Goal: Transaction & Acquisition: Purchase product/service

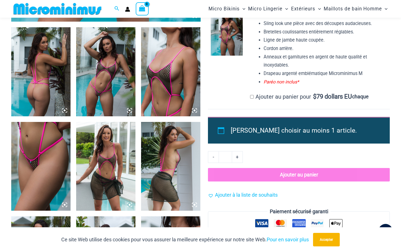
scroll to position [305, 0]
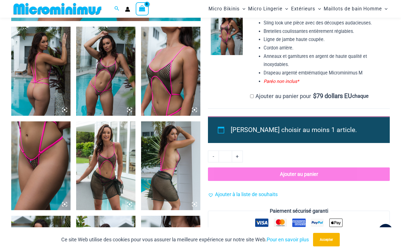
click at [57, 77] on img at bounding box center [40, 71] width 59 height 89
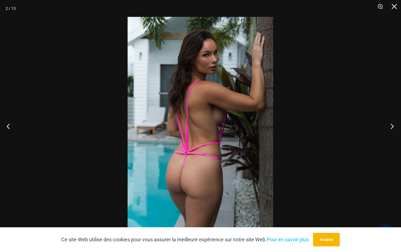
click at [388, 124] on button "Prochain" at bounding box center [390, 126] width 21 height 28
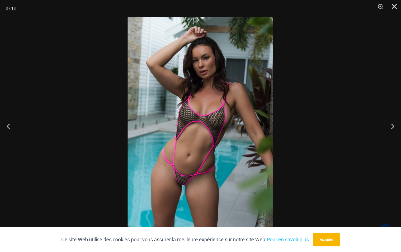
click at [180, 123] on img at bounding box center [199, 126] width 145 height 218
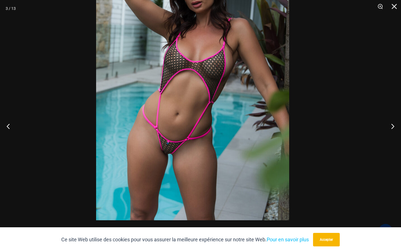
click at [180, 86] on img at bounding box center [192, 75] width 193 height 289
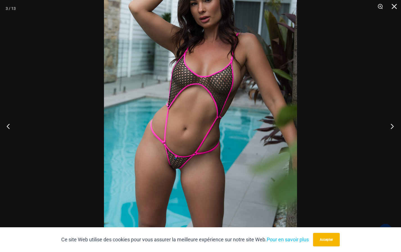
click at [391, 124] on button "Prochain" at bounding box center [390, 126] width 21 height 28
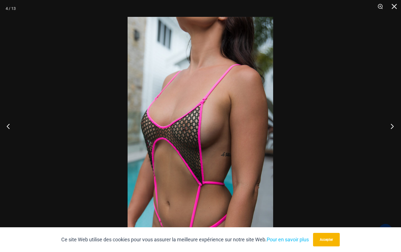
click at [391, 126] on button "Prochain" at bounding box center [390, 126] width 21 height 28
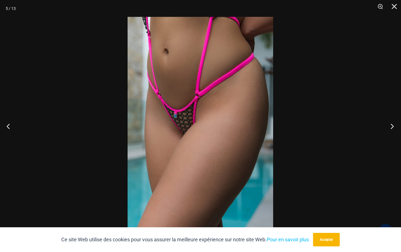
click at [393, 124] on button "Prochain" at bounding box center [390, 126] width 21 height 28
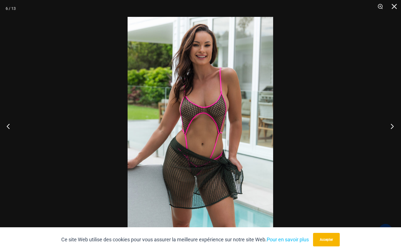
click at [390, 125] on button "Prochain" at bounding box center [390, 126] width 21 height 28
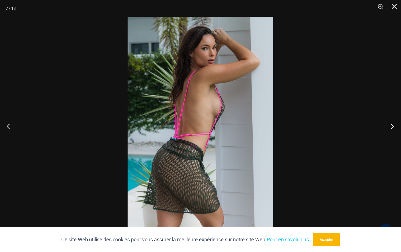
click at [391, 126] on button "Prochain" at bounding box center [390, 126] width 21 height 28
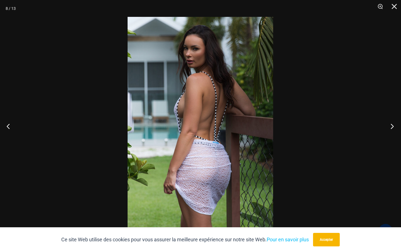
click at [391, 126] on button "Prochain" at bounding box center [390, 126] width 21 height 28
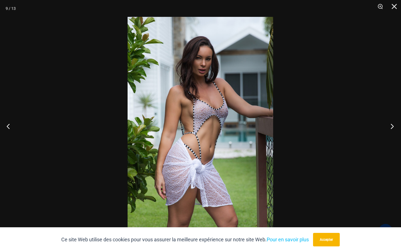
click at [391, 125] on button "Prochain" at bounding box center [390, 126] width 21 height 28
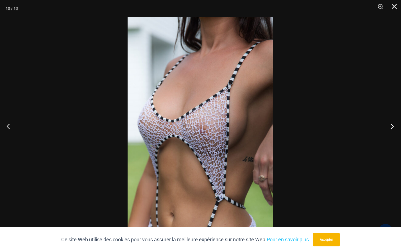
click at [391, 124] on button "Prochain" at bounding box center [390, 126] width 21 height 28
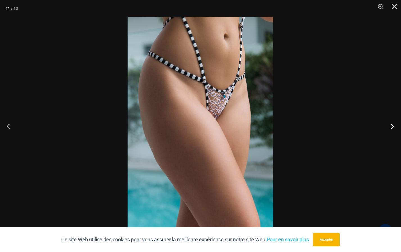
click at [392, 126] on button "Prochain" at bounding box center [390, 126] width 21 height 28
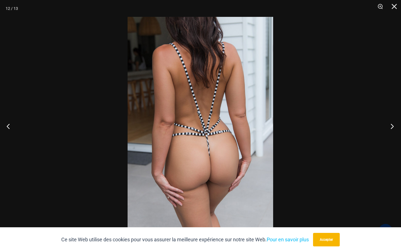
click at [391, 126] on button "Prochain" at bounding box center [390, 126] width 21 height 28
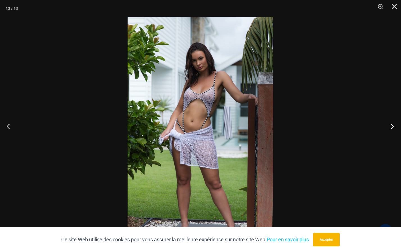
click at [388, 126] on button "Prochain" at bounding box center [390, 126] width 21 height 28
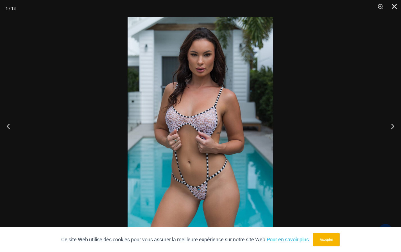
click at [291, 194] on div at bounding box center [200, 126] width 401 height 252
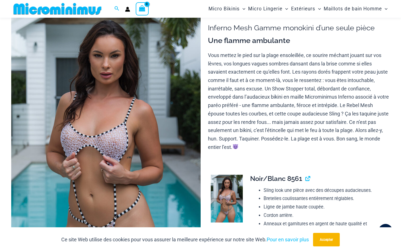
scroll to position [121, 0]
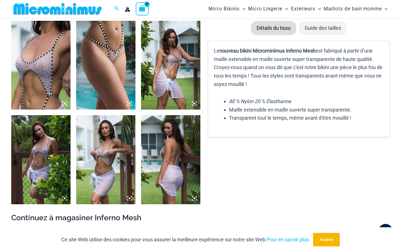
scroll to position [390, 0]
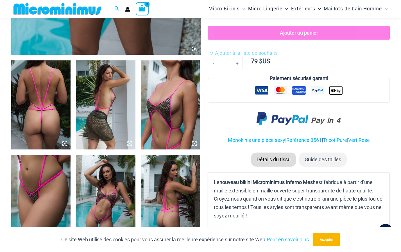
scroll to position [276, 0]
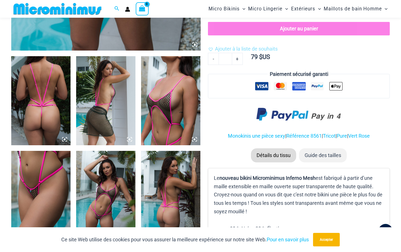
click at [46, 106] on img at bounding box center [40, 100] width 59 height 89
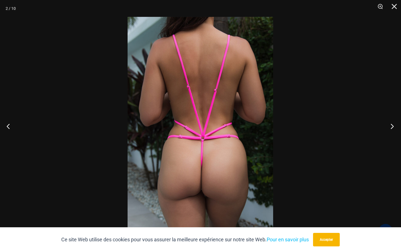
click at [388, 123] on button "Prochain" at bounding box center [390, 126] width 21 height 28
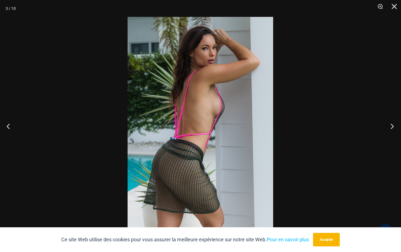
click at [393, 125] on button "Prochain" at bounding box center [390, 126] width 21 height 28
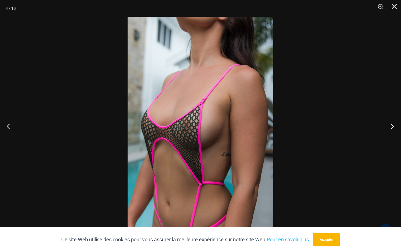
click at [392, 126] on button "Prochain" at bounding box center [390, 126] width 21 height 28
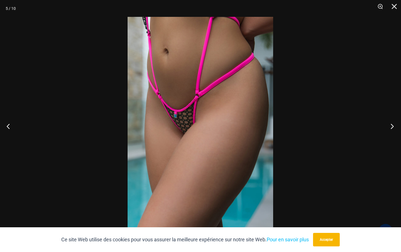
click at [391, 125] on button "Prochain" at bounding box center [390, 126] width 21 height 28
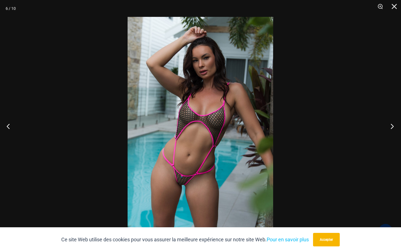
click at [392, 127] on button "Prochain" at bounding box center [390, 126] width 21 height 28
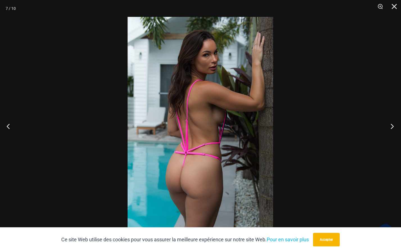
click at [391, 127] on button "Prochain" at bounding box center [390, 126] width 21 height 28
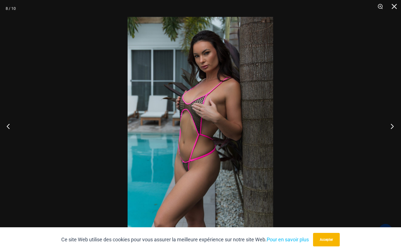
click at [391, 127] on button "Prochain" at bounding box center [390, 126] width 21 height 28
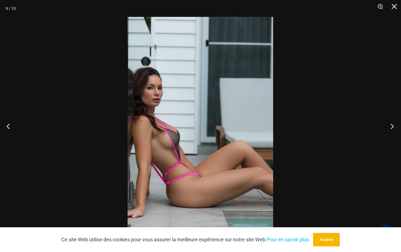
click at [392, 126] on button "Prochain" at bounding box center [390, 126] width 21 height 28
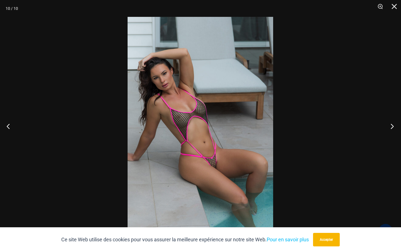
click at [392, 125] on button "Prochain" at bounding box center [390, 126] width 21 height 28
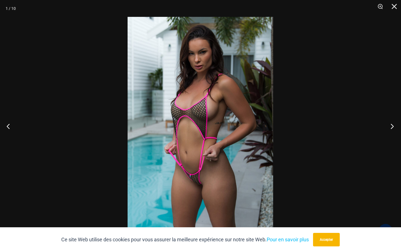
click at [391, 127] on button "Prochain" at bounding box center [390, 126] width 21 height 28
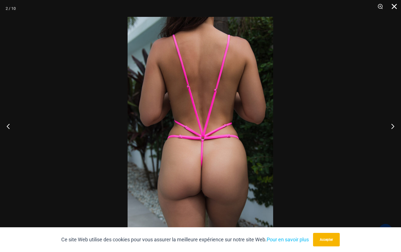
click at [394, 6] on button "Fermer" at bounding box center [392, 8] width 14 height 17
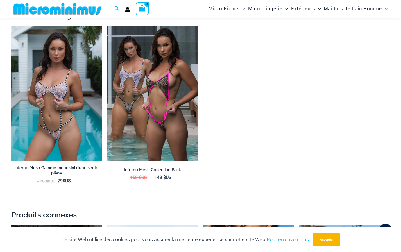
scroll to position [613, 0]
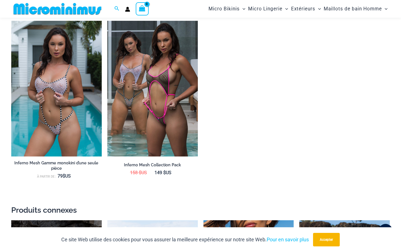
drag, startPoint x: 218, startPoint y: 33, endPoint x: 220, endPoint y: 21, distance: 11.4
click at [220, 21] on ul "Inferno Mesh Gamme monokini d’une seule pièce À partir de : 79 $ US Inferno Mes…" at bounding box center [200, 110] width 378 height 179
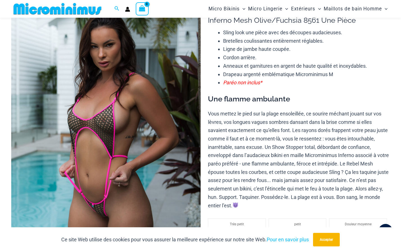
scroll to position [0, 0]
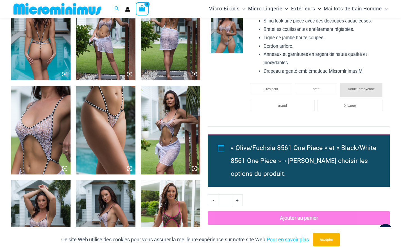
scroll to position [360, 0]
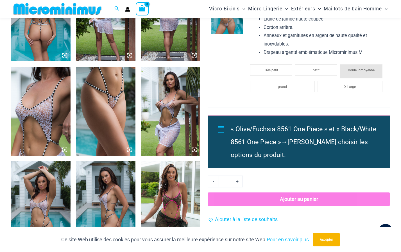
click at [221, 129] on div "« Olive/Fuchsia 8561 One Piece » et « Black/White 8561 One Piece » → Veuillez c…" at bounding box center [299, 141] width 182 height 52
click at [106, 120] on img at bounding box center [105, 111] width 59 height 89
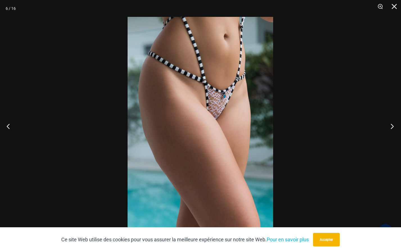
click at [391, 125] on button "Prochain" at bounding box center [390, 126] width 21 height 28
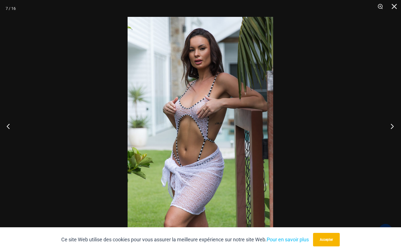
click at [391, 125] on button "Prochain" at bounding box center [390, 126] width 21 height 28
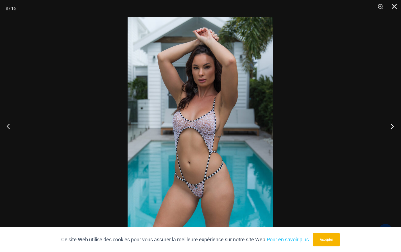
click at [391, 125] on button "Prochain" at bounding box center [390, 126] width 21 height 28
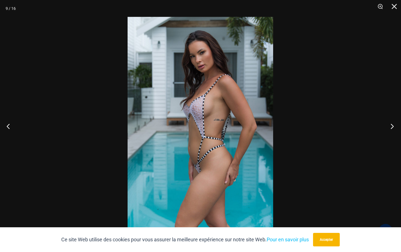
click at [391, 125] on button "Prochain" at bounding box center [390, 126] width 21 height 28
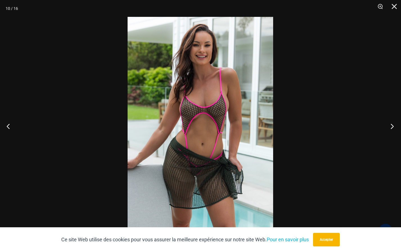
click at [391, 125] on button "Prochain" at bounding box center [390, 126] width 21 height 28
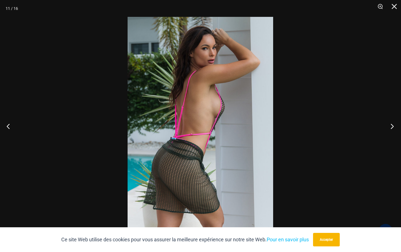
click at [391, 125] on button "Prochain" at bounding box center [390, 126] width 21 height 28
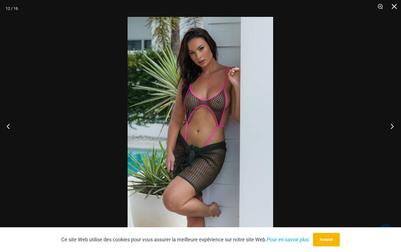
click at [391, 125] on button "Prochain" at bounding box center [390, 126] width 21 height 28
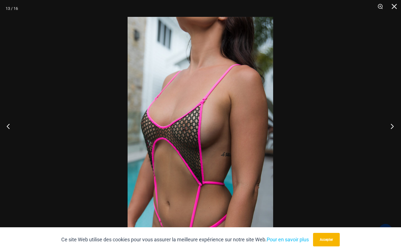
click at [391, 125] on button "Prochain" at bounding box center [390, 126] width 21 height 28
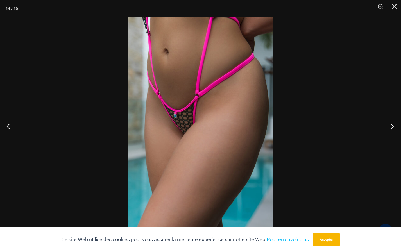
click at [390, 124] on button "Prochain" at bounding box center [390, 126] width 21 height 28
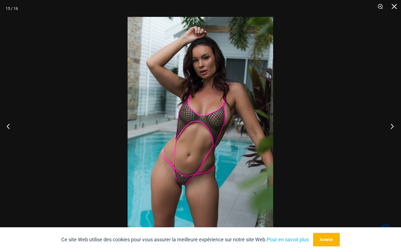
click at [390, 124] on button "Prochain" at bounding box center [390, 126] width 21 height 28
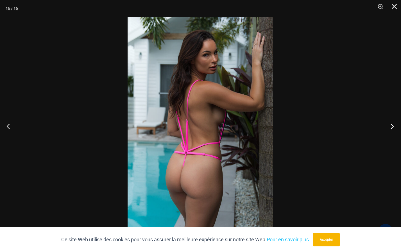
click at [390, 124] on button "Prochain" at bounding box center [390, 126] width 21 height 28
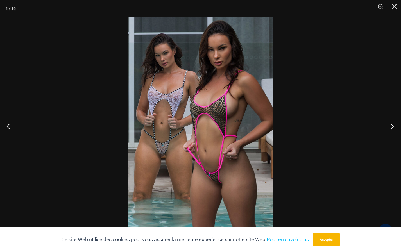
click at [390, 124] on button "Prochain" at bounding box center [390, 126] width 21 height 28
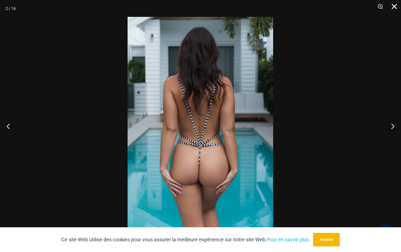
click at [391, 6] on button "Fermer" at bounding box center [392, 8] width 14 height 17
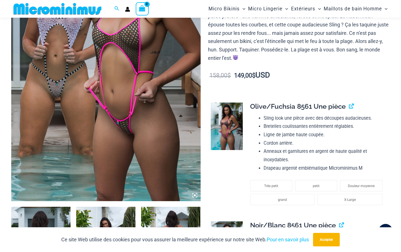
scroll to position [135, 0]
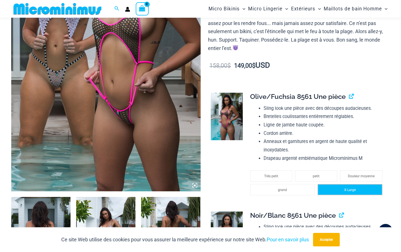
click at [341, 189] on li "X-Large" at bounding box center [349, 189] width 65 height 11
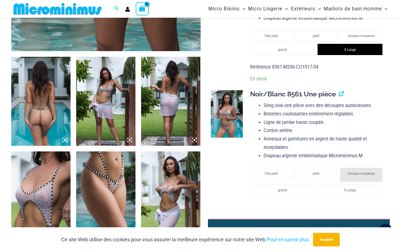
scroll to position [276, 0]
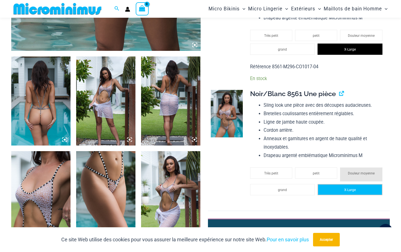
click at [354, 189] on span "X-Large" at bounding box center [350, 190] width 12 height 4
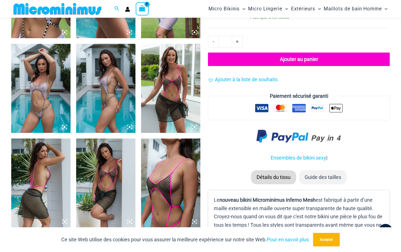
scroll to position [416, 0]
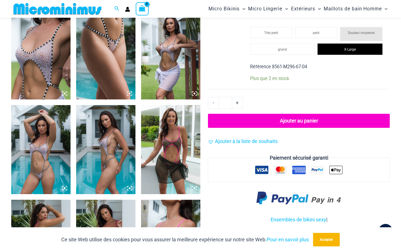
click at [296, 119] on button "Ajouter au panier" at bounding box center [299, 121] width 182 height 14
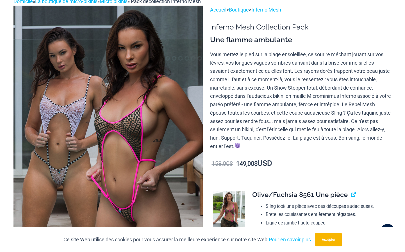
scroll to position [0, 0]
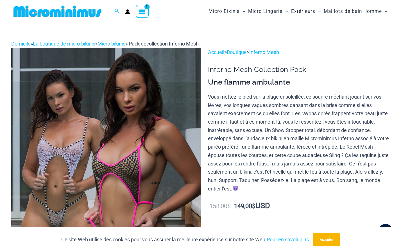
click at [142, 9] on icon "Voir le panier, 1 articles" at bounding box center [142, 11] width 6 height 6
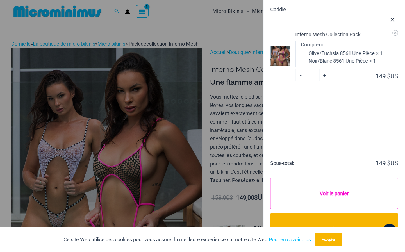
click at [334, 192] on link "Voir le panier" at bounding box center [333, 193] width 127 height 31
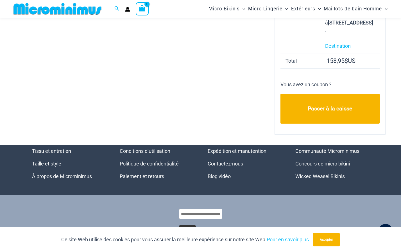
scroll to position [163, 0]
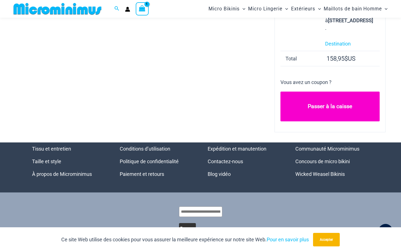
click at [322, 121] on link "Passer à la caisse" at bounding box center [329, 107] width 99 height 30
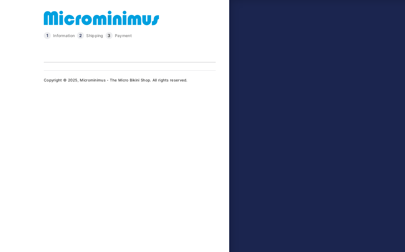
type input "**********"
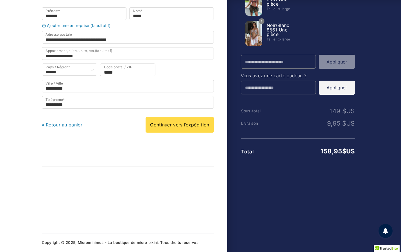
scroll to position [87, 0]
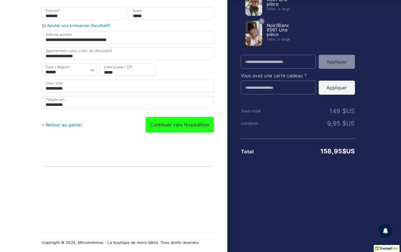
click at [179, 123] on link "Continuer vers l’expédition" at bounding box center [179, 125] width 68 height 16
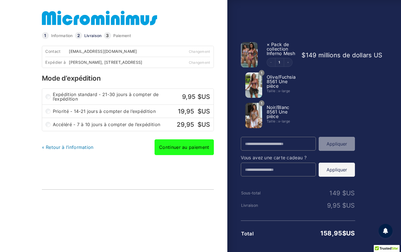
click at [179, 152] on link "Continuer au paiement" at bounding box center [183, 147] width 59 height 16
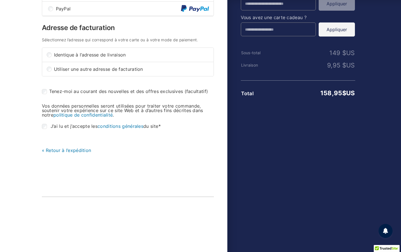
scroll to position [140, 0]
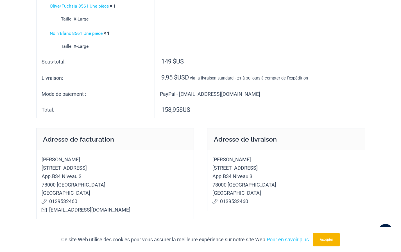
scroll to position [196, 0]
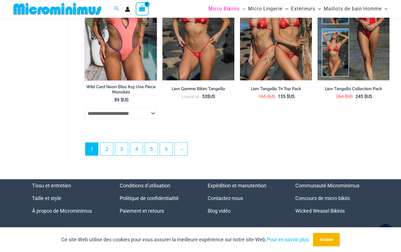
scroll to position [1389, 0]
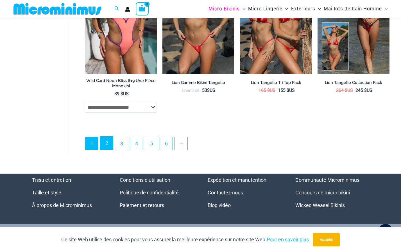
drag, startPoint x: 402, startPoint y: 225, endPoint x: 108, endPoint y: 152, distance: 303.2
click at [108, 150] on link "2" at bounding box center [106, 142] width 13 height 13
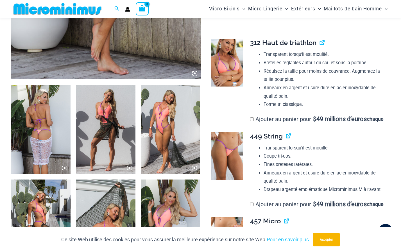
scroll to position [27, 0]
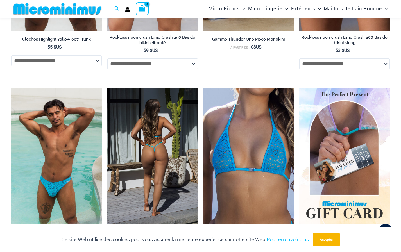
scroll to position [1763, 0]
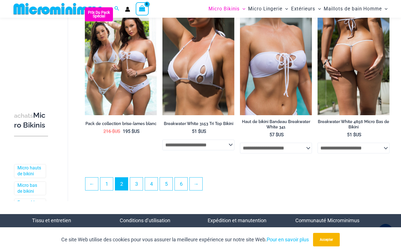
scroll to position [1230, 0]
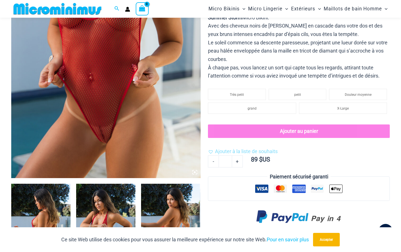
scroll to position [107, 0]
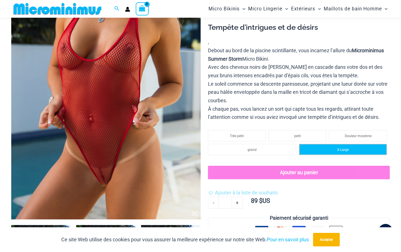
click at [340, 147] on li "X-Large" at bounding box center [343, 149] width 88 height 11
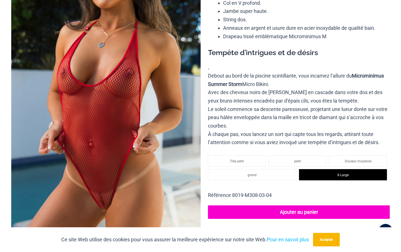
scroll to position [0, 0]
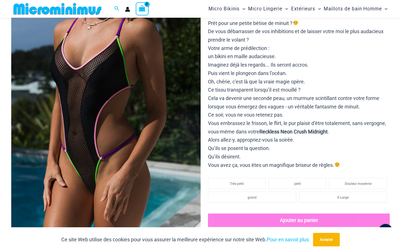
scroll to position [107, 0]
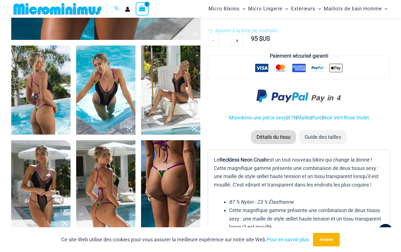
scroll to position [248, 0]
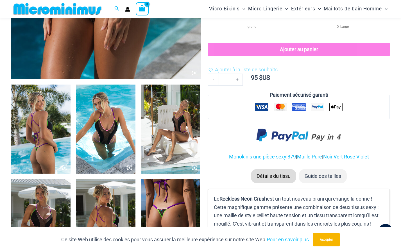
click at [52, 142] on img at bounding box center [40, 128] width 59 height 89
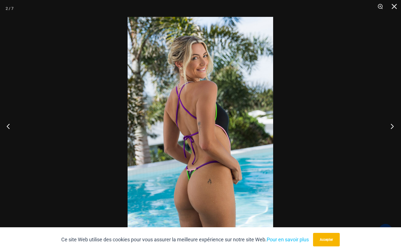
click at [392, 127] on button "Prochain" at bounding box center [390, 126] width 21 height 28
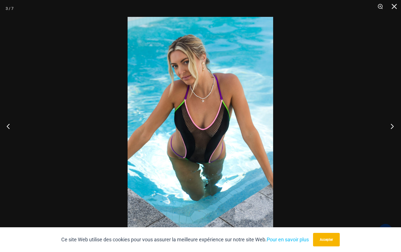
click at [392, 125] on button "Prochain" at bounding box center [390, 126] width 21 height 28
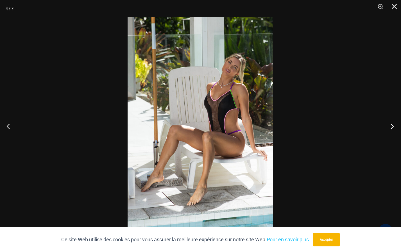
click at [391, 125] on button "Prochain" at bounding box center [390, 126] width 21 height 28
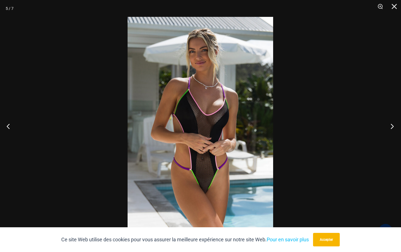
click at [392, 125] on button "Prochain" at bounding box center [390, 126] width 21 height 28
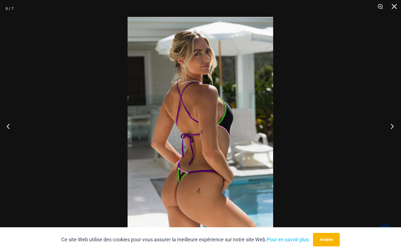
click at [392, 125] on button "Prochain" at bounding box center [390, 126] width 21 height 28
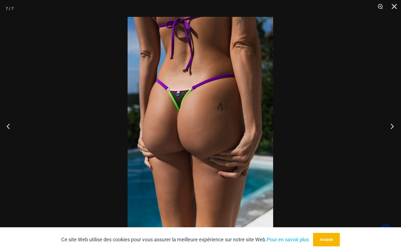
click at [392, 127] on button "Prochain" at bounding box center [390, 126] width 21 height 28
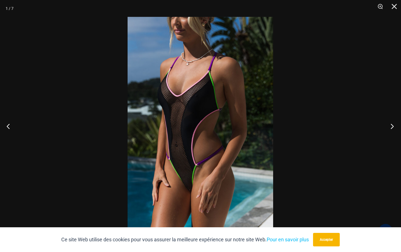
click at [392, 125] on button "Prochain" at bounding box center [390, 126] width 21 height 28
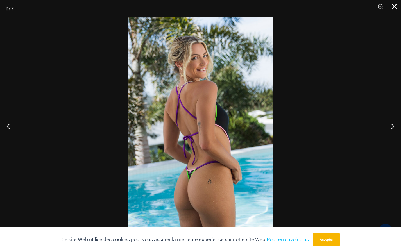
click at [392, 7] on button "Fermer" at bounding box center [392, 8] width 14 height 17
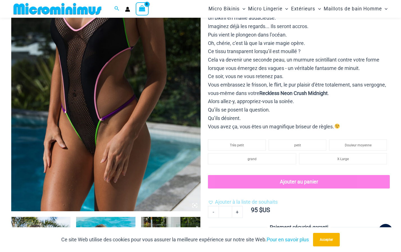
scroll to position [165, 0]
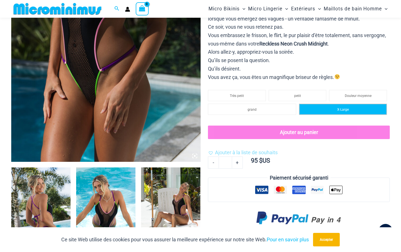
click at [345, 108] on span "X-Large" at bounding box center [343, 110] width 12 height 4
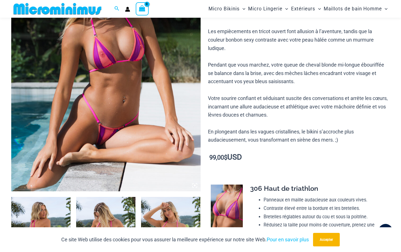
scroll to position [248, 0]
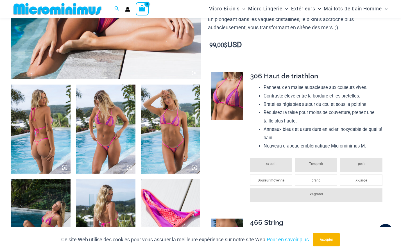
click at [216, 170] on td at bounding box center [226, 140] width 36 height 147
click at [49, 131] on img at bounding box center [40, 128] width 59 height 89
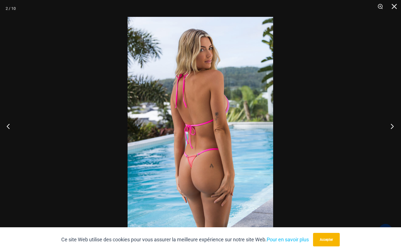
click at [391, 127] on button "Prochain" at bounding box center [390, 126] width 21 height 28
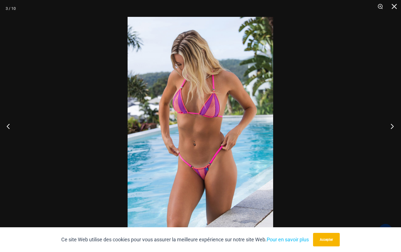
click at [393, 127] on button "Prochain" at bounding box center [390, 126] width 21 height 28
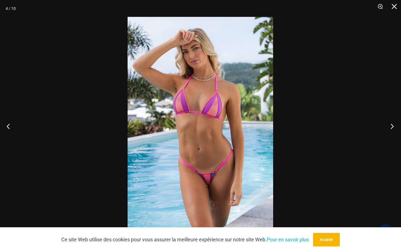
click at [390, 127] on button "Prochain" at bounding box center [390, 126] width 21 height 28
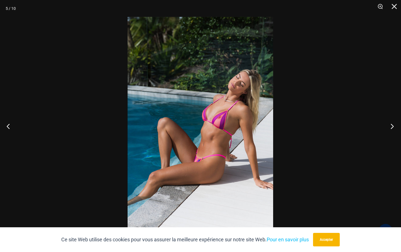
click at [394, 126] on button "Prochain" at bounding box center [390, 126] width 21 height 28
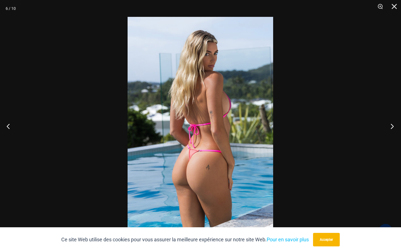
click at [392, 125] on button "Prochain" at bounding box center [390, 126] width 21 height 28
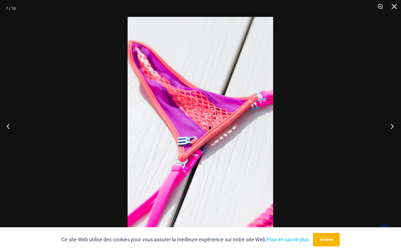
click at [392, 125] on button "Prochain" at bounding box center [390, 126] width 21 height 28
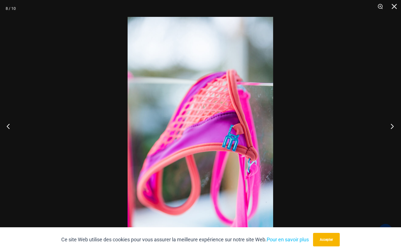
click at [391, 125] on button "Prochain" at bounding box center [390, 126] width 21 height 28
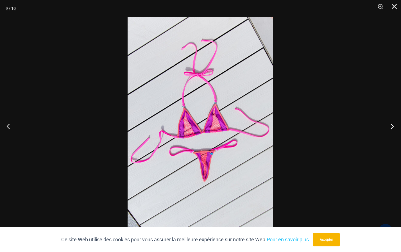
click at [391, 125] on button "Prochain" at bounding box center [390, 126] width 21 height 28
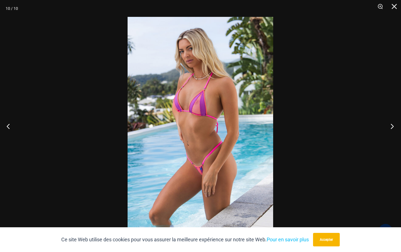
click at [393, 124] on button "Prochain" at bounding box center [390, 126] width 21 height 28
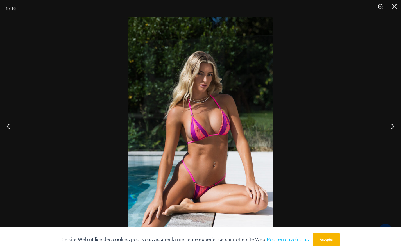
click at [379, 6] on button "Zoom" at bounding box center [378, 8] width 14 height 17
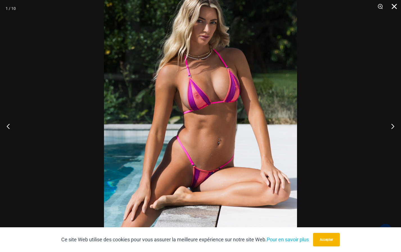
click at [393, 5] on button "Fermer" at bounding box center [392, 8] width 14 height 17
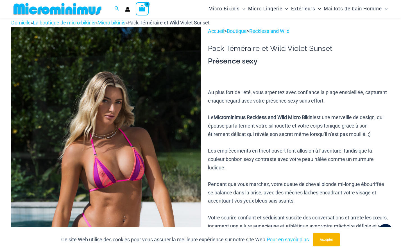
scroll to position [0, 0]
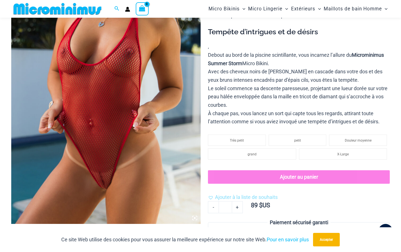
scroll to position [108, 0]
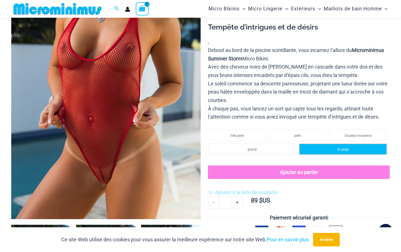
click at [345, 148] on span "X-Large" at bounding box center [343, 149] width 12 height 4
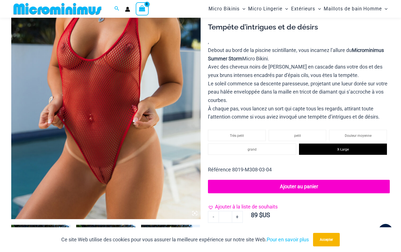
click at [236, 204] on span "Ajouter à la liste de souhaits" at bounding box center [246, 207] width 63 height 6
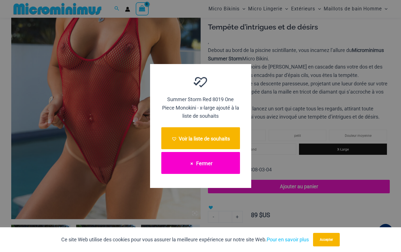
click at [215, 163] on button "Fermer" at bounding box center [200, 163] width 79 height 22
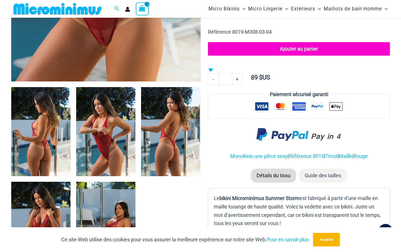
scroll to position [304, 0]
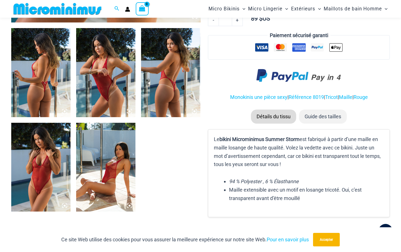
click at [53, 86] on img at bounding box center [40, 72] width 59 height 89
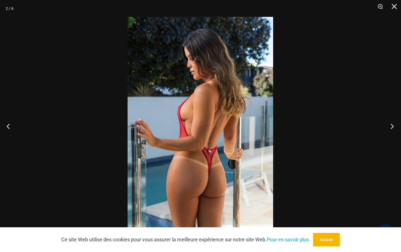
click at [390, 125] on button "Prochain" at bounding box center [390, 126] width 21 height 28
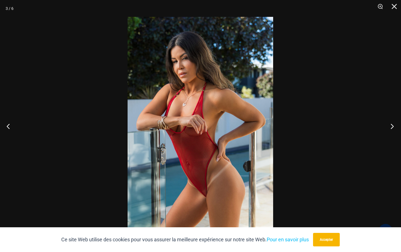
click at [392, 125] on button "Prochain" at bounding box center [390, 126] width 21 height 28
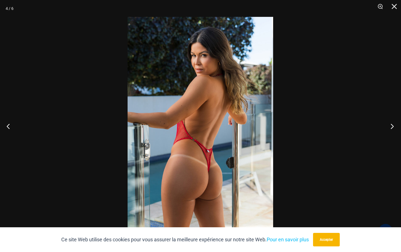
click at [391, 127] on button "Prochain" at bounding box center [390, 126] width 21 height 28
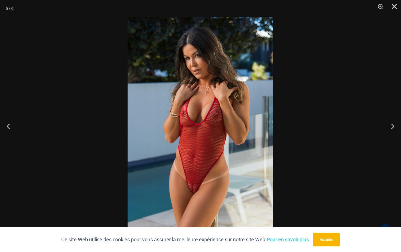
click at [317, 204] on div at bounding box center [200, 126] width 401 height 252
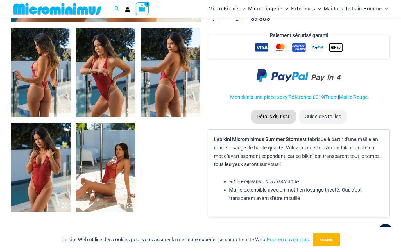
click at [118, 184] on img at bounding box center [105, 167] width 59 height 89
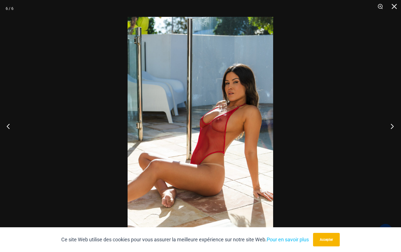
click at [392, 125] on button "Prochain" at bounding box center [390, 126] width 21 height 28
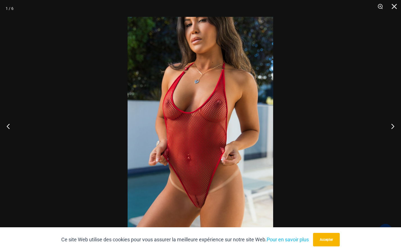
click at [294, 197] on div at bounding box center [200, 126] width 401 height 252
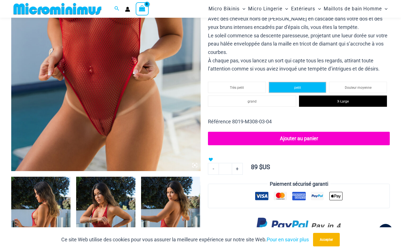
scroll to position [109, 0]
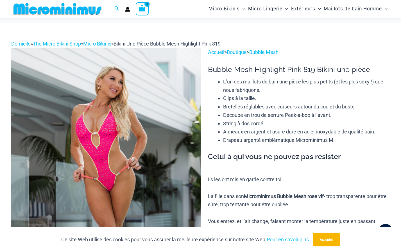
scroll to position [23, 0]
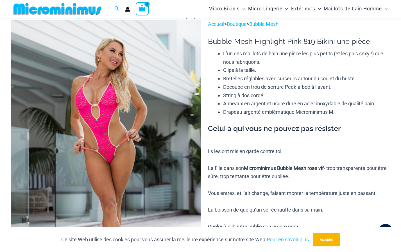
click at [379, 138] on div "Celui à qui vous ne pouvez pas résister Ils les ont mis en garde contre toi. La…" at bounding box center [299, 202] width 182 height 157
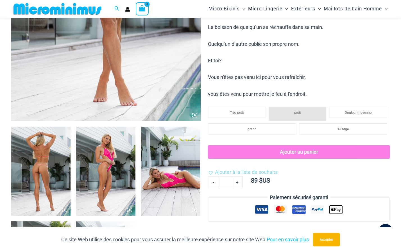
scroll to position [248, 0]
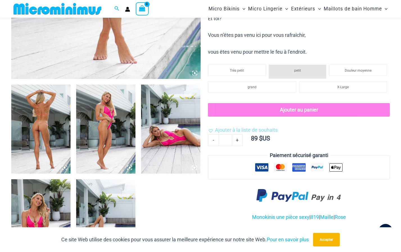
click at [54, 138] on img at bounding box center [40, 128] width 59 height 89
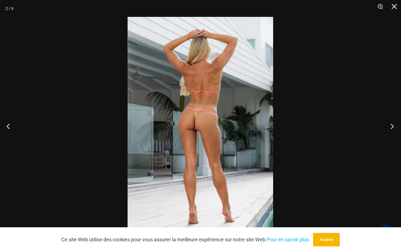
click at [392, 125] on button "Prochain" at bounding box center [390, 126] width 21 height 28
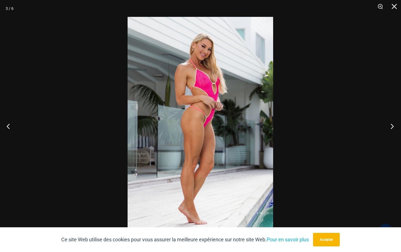
click at [391, 126] on button "Prochain" at bounding box center [390, 126] width 21 height 28
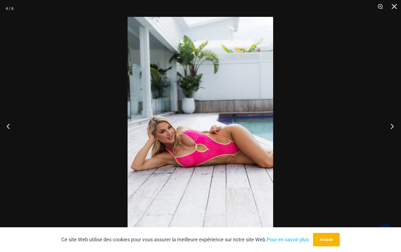
click at [392, 125] on button "Prochain" at bounding box center [390, 126] width 21 height 28
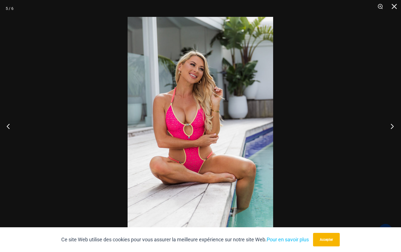
click at [392, 126] on button "Prochain" at bounding box center [390, 126] width 21 height 28
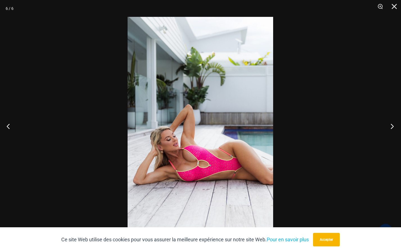
click at [391, 126] on button "Prochain" at bounding box center [390, 126] width 21 height 28
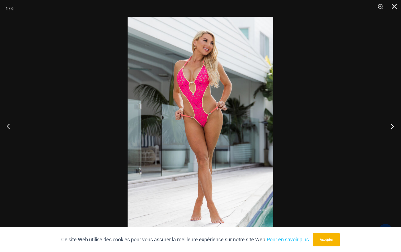
click at [392, 126] on button "Prochain" at bounding box center [390, 126] width 21 height 28
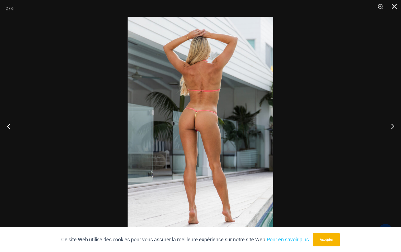
click at [7, 124] on button "Précédent" at bounding box center [10, 126] width 21 height 28
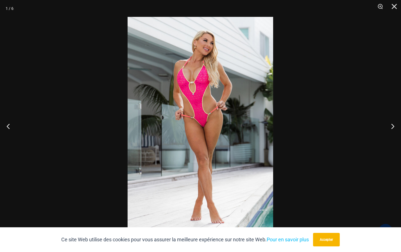
click at [167, 112] on img at bounding box center [199, 126] width 145 height 218
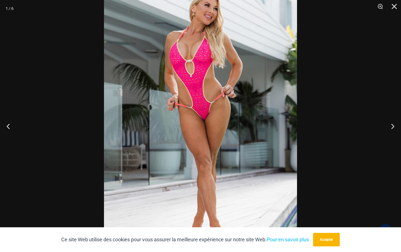
click at [67, 79] on div at bounding box center [200, 126] width 401 height 252
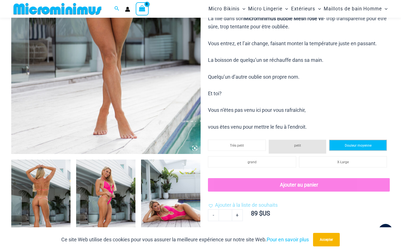
scroll to position [191, 0]
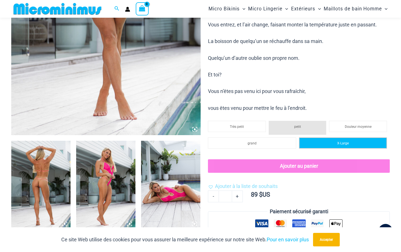
click at [348, 141] on span "X-Large" at bounding box center [343, 143] width 12 height 4
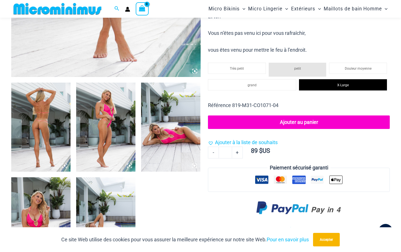
scroll to position [276, 0]
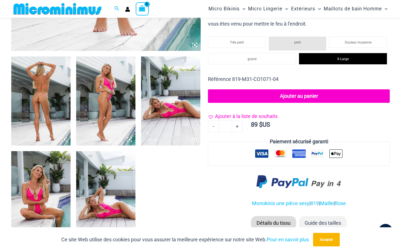
click at [220, 115] on span "Ajouter à la liste de souhaits" at bounding box center [246, 116] width 63 height 6
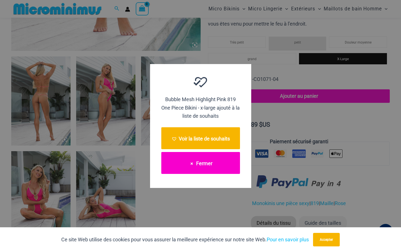
click at [208, 163] on font "Fermer" at bounding box center [204, 163] width 16 height 6
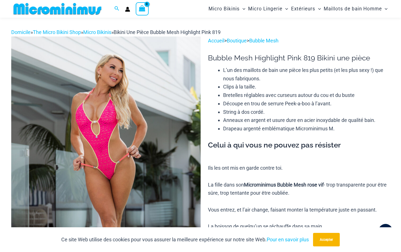
scroll to position [0, 0]
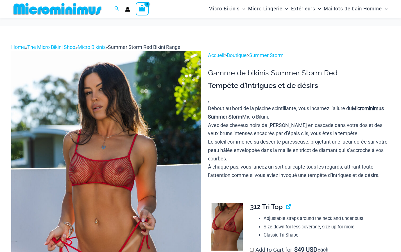
scroll to position [51, 0]
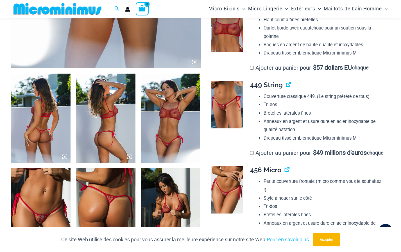
scroll to position [239, 0]
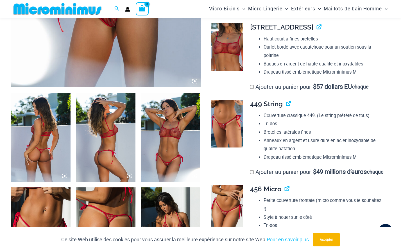
click at [40, 133] on img at bounding box center [40, 137] width 59 height 89
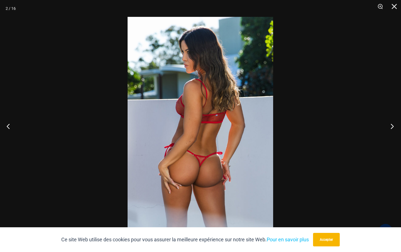
click at [391, 126] on button "Prochain" at bounding box center [390, 126] width 21 height 28
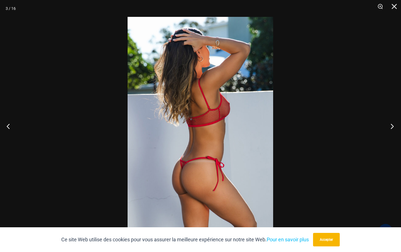
click at [392, 125] on button "Prochain" at bounding box center [390, 126] width 21 height 28
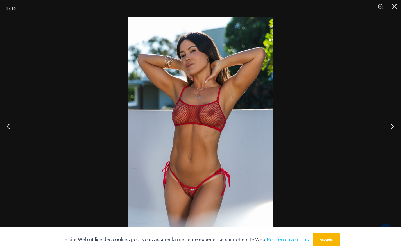
click at [392, 126] on button "Prochain" at bounding box center [390, 126] width 21 height 28
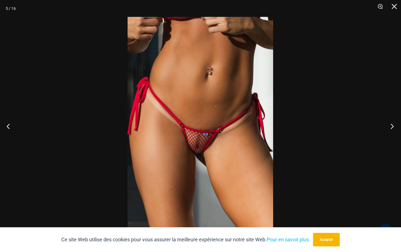
click at [391, 124] on button "Prochain" at bounding box center [390, 126] width 21 height 28
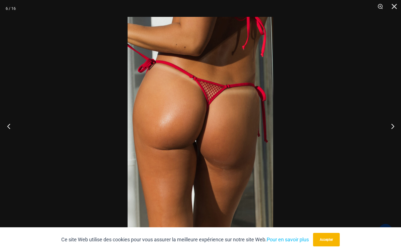
click at [8, 125] on button "Précédent" at bounding box center [10, 126] width 21 height 28
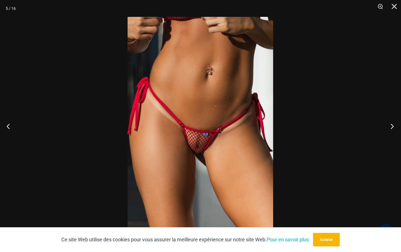
click at [390, 126] on button "Prochain" at bounding box center [390, 126] width 21 height 28
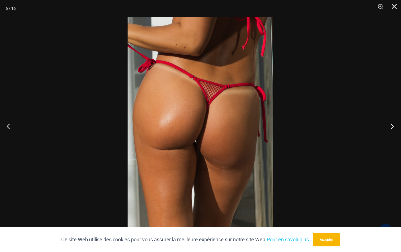
click at [390, 126] on button "Prochain" at bounding box center [390, 126] width 21 height 28
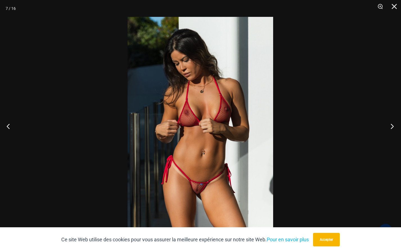
click at [392, 124] on button "Prochain" at bounding box center [390, 126] width 21 height 28
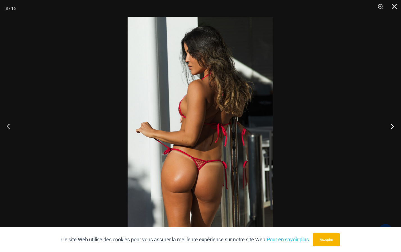
click at [392, 125] on button "Prochain" at bounding box center [390, 126] width 21 height 28
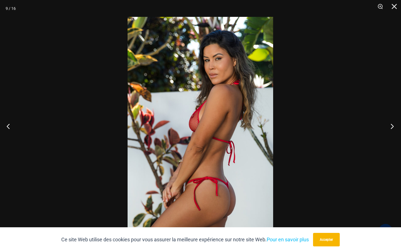
click at [390, 127] on button "Prochain" at bounding box center [390, 126] width 21 height 28
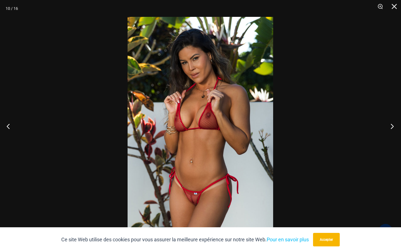
click at [392, 127] on button "Prochain" at bounding box center [390, 126] width 21 height 28
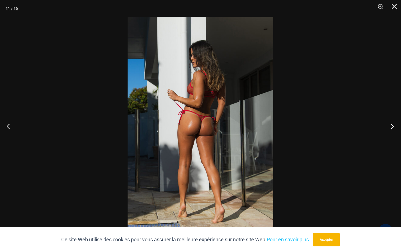
click at [392, 125] on button "Prochain" at bounding box center [390, 126] width 21 height 28
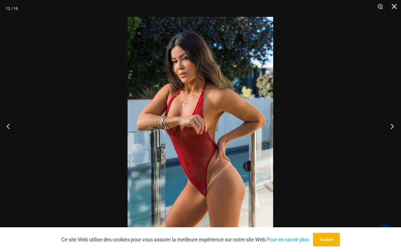
click at [391, 126] on button "Prochain" at bounding box center [390, 126] width 21 height 28
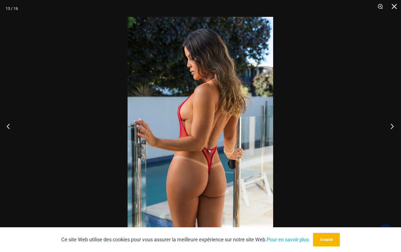
click at [391, 124] on button "Prochain" at bounding box center [390, 126] width 21 height 28
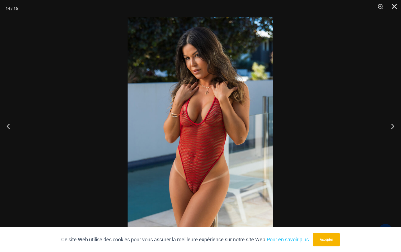
click at [383, 154] on div at bounding box center [200, 126] width 401 height 252
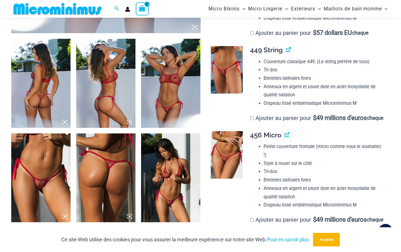
scroll to position [296, 0]
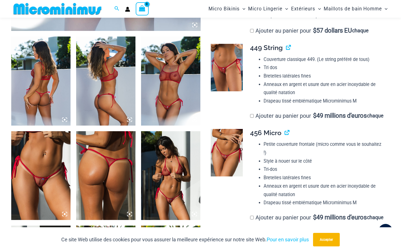
click at [172, 186] on img at bounding box center [170, 175] width 59 height 89
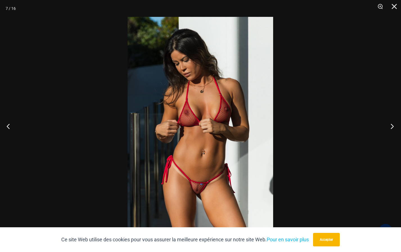
click at [392, 125] on button "Prochain" at bounding box center [390, 126] width 21 height 28
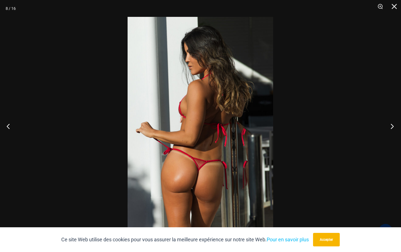
click at [392, 125] on button "Prochain" at bounding box center [390, 126] width 21 height 28
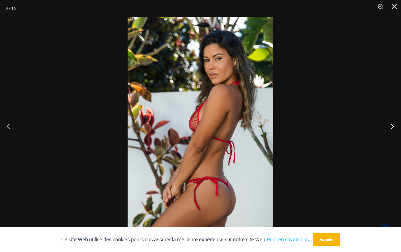
click at [392, 125] on button "Prochain" at bounding box center [390, 126] width 21 height 28
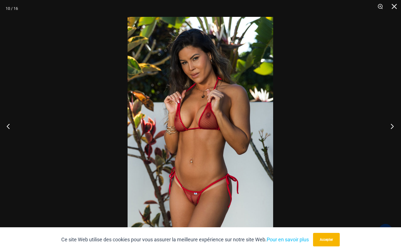
click at [392, 125] on button "Prochain" at bounding box center [390, 126] width 21 height 28
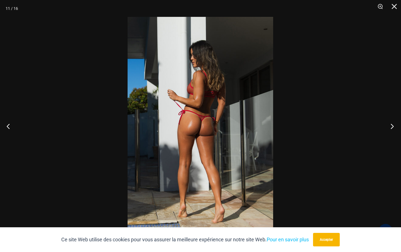
click at [391, 125] on button "Prochain" at bounding box center [390, 126] width 21 height 28
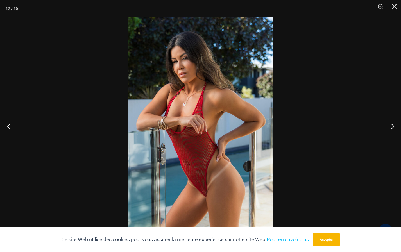
click at [8, 124] on button "Précédent" at bounding box center [10, 126] width 21 height 28
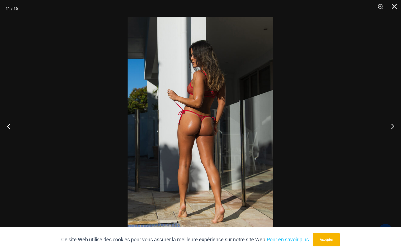
click at [8, 124] on button "Précédent" at bounding box center [10, 126] width 21 height 28
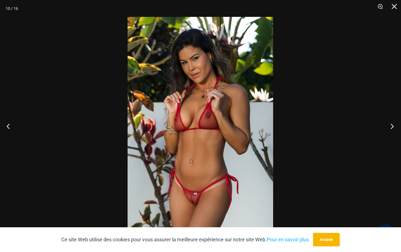
click at [392, 124] on button "Prochain" at bounding box center [390, 126] width 21 height 28
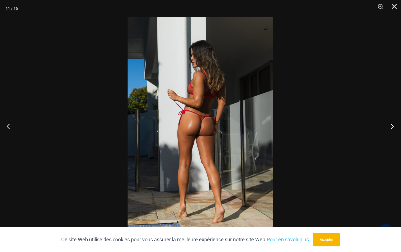
click at [394, 125] on button "Prochain" at bounding box center [390, 126] width 21 height 28
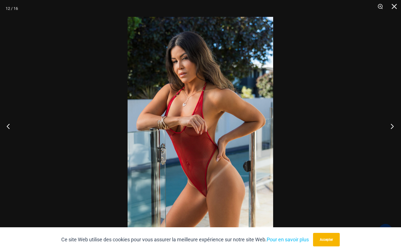
click at [391, 124] on button "Prochain" at bounding box center [390, 126] width 21 height 28
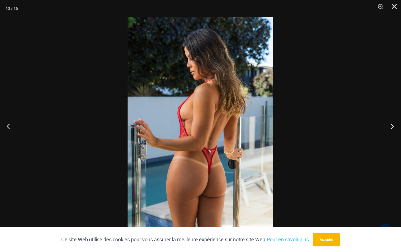
click at [392, 125] on button "Prochain" at bounding box center [390, 126] width 21 height 28
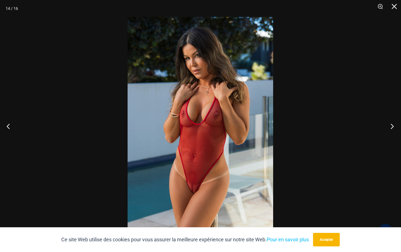
click at [392, 125] on button "Prochain" at bounding box center [390, 126] width 21 height 28
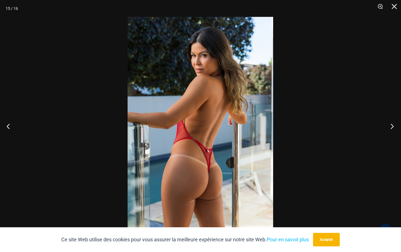
click at [392, 125] on button "Prochain" at bounding box center [390, 126] width 21 height 28
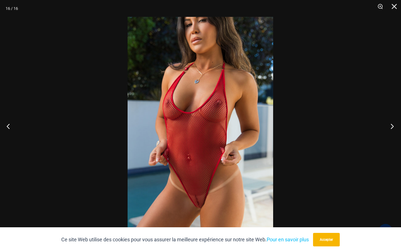
click at [392, 125] on button "Prochain" at bounding box center [390, 126] width 21 height 28
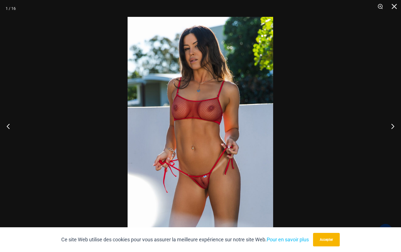
click at [305, 195] on div at bounding box center [200, 126] width 401 height 252
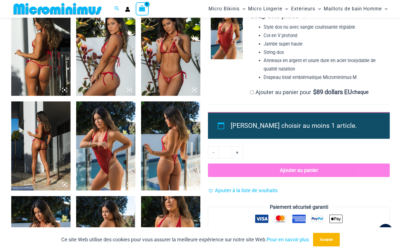
scroll to position [556, 0]
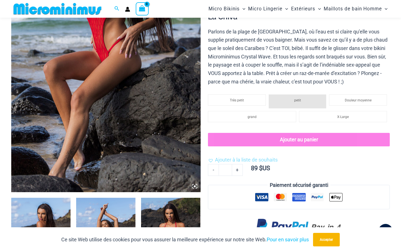
scroll to position [276, 0]
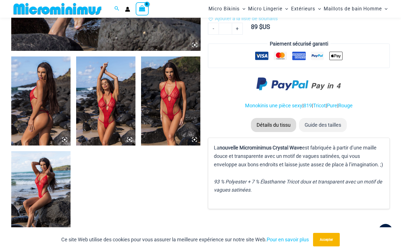
click at [41, 111] on img at bounding box center [40, 100] width 59 height 89
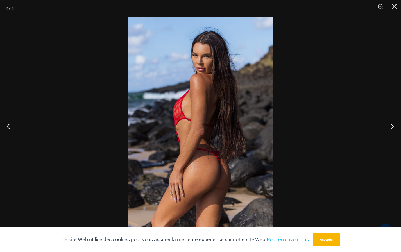
click at [392, 125] on button "Prochain" at bounding box center [390, 126] width 21 height 28
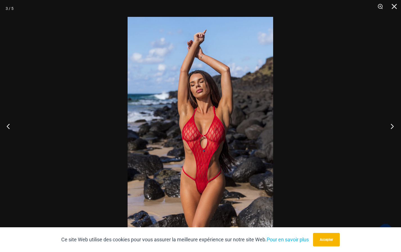
click at [391, 124] on button "Prochain" at bounding box center [390, 126] width 21 height 28
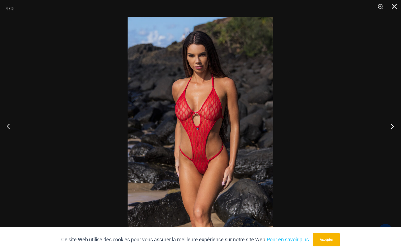
click at [392, 127] on button "Prochain" at bounding box center [390, 126] width 21 height 28
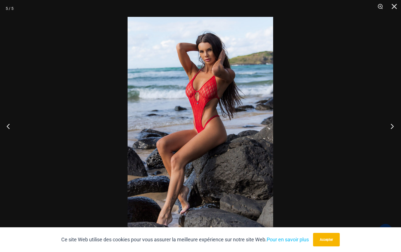
click at [390, 126] on button "Prochain" at bounding box center [390, 126] width 21 height 28
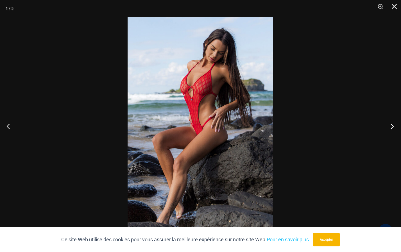
click at [391, 125] on button "Prochain" at bounding box center [390, 126] width 21 height 28
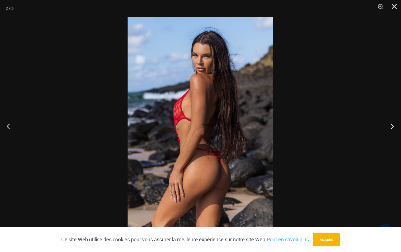
click at [392, 126] on button "Prochain" at bounding box center [390, 126] width 21 height 28
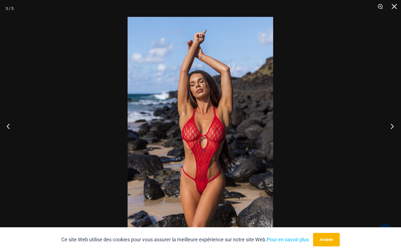
click at [392, 126] on button "Prochain" at bounding box center [390, 126] width 21 height 28
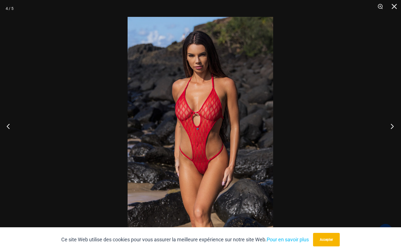
click at [393, 126] on button "Prochain" at bounding box center [390, 126] width 21 height 28
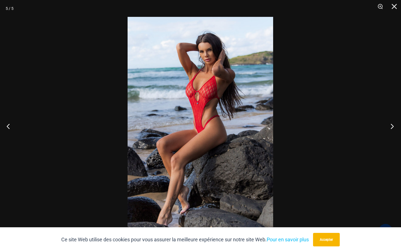
click at [392, 125] on button "Prochain" at bounding box center [390, 126] width 21 height 28
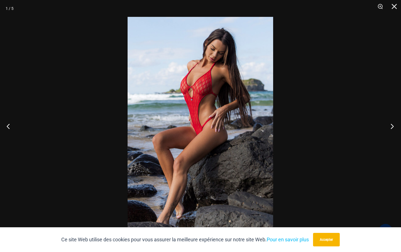
click at [393, 126] on button "Prochain" at bounding box center [390, 126] width 21 height 28
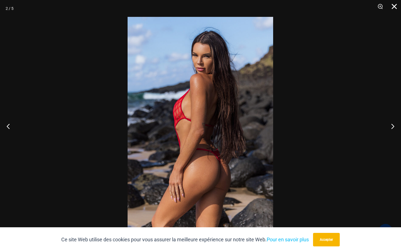
click at [394, 6] on button "Fermer" at bounding box center [392, 8] width 14 height 17
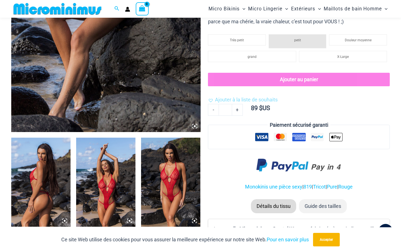
scroll to position [191, 0]
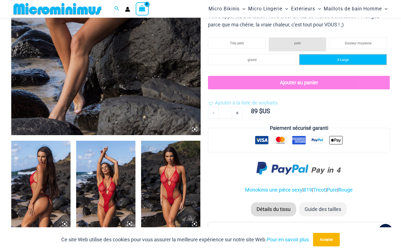
click at [351, 58] on li "X-Large" at bounding box center [343, 59] width 88 height 11
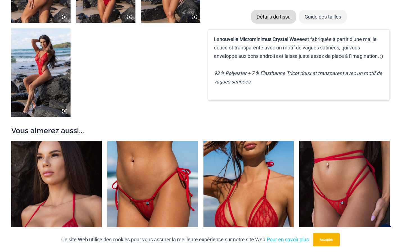
scroll to position [0, 0]
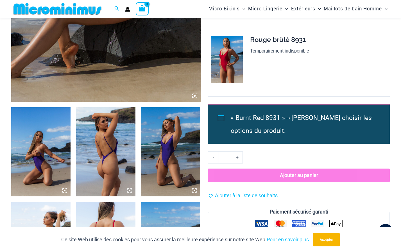
scroll to position [248, 0]
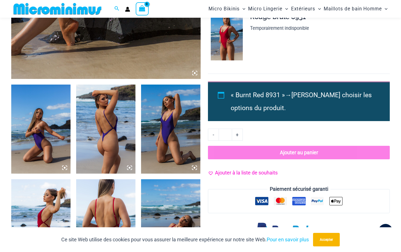
click at [239, 170] on span "Ajouter à la liste de souhaits" at bounding box center [246, 173] width 63 height 6
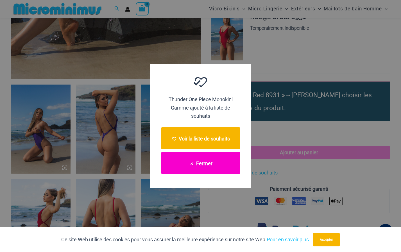
click at [212, 165] on button "Fermer" at bounding box center [200, 163] width 79 height 22
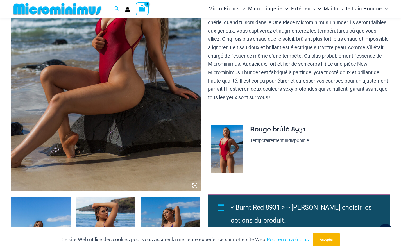
scroll to position [220, 0]
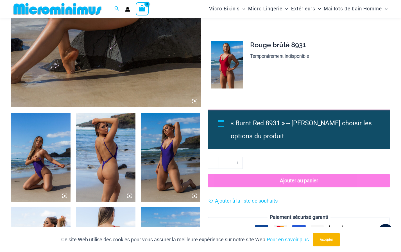
click at [34, 155] on img at bounding box center [40, 157] width 59 height 89
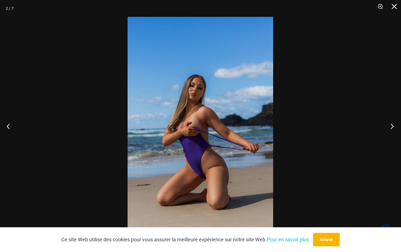
click at [392, 125] on button "Prochain" at bounding box center [390, 126] width 21 height 28
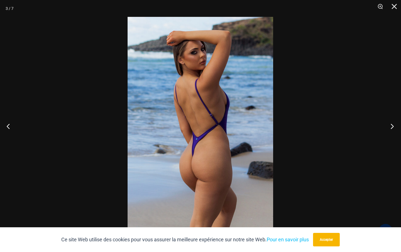
click at [392, 125] on button "Prochain" at bounding box center [390, 126] width 21 height 28
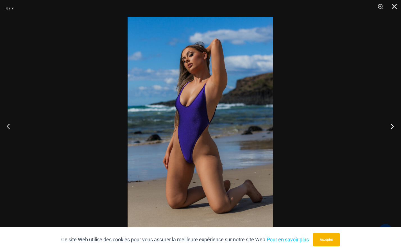
click at [390, 124] on button "Prochain" at bounding box center [390, 126] width 21 height 28
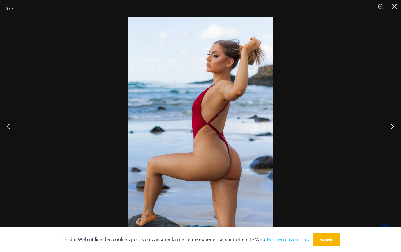
click at [391, 126] on button "Prochain" at bounding box center [390, 126] width 21 height 28
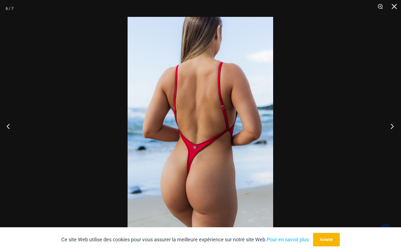
click at [392, 126] on button "Prochain" at bounding box center [390, 126] width 21 height 28
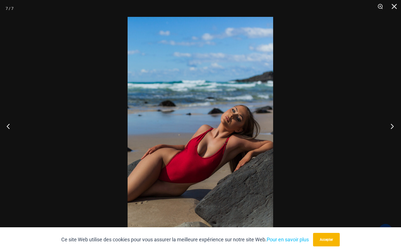
click at [392, 125] on button "Prochain" at bounding box center [390, 126] width 21 height 28
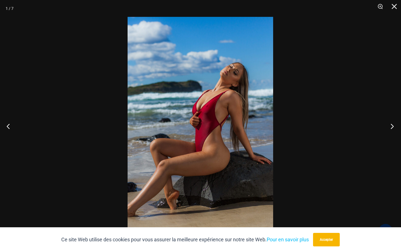
click at [392, 126] on button "Prochain" at bounding box center [390, 126] width 21 height 28
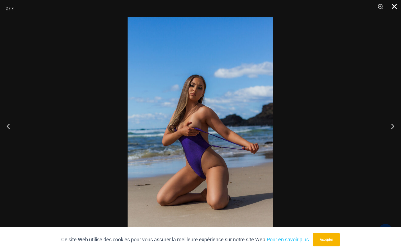
click at [394, 7] on button "Fermer" at bounding box center [392, 8] width 14 height 17
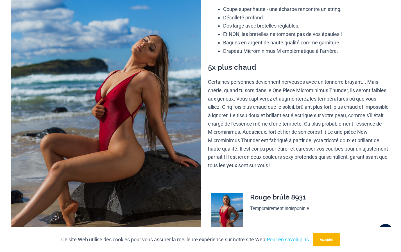
scroll to position [0, 0]
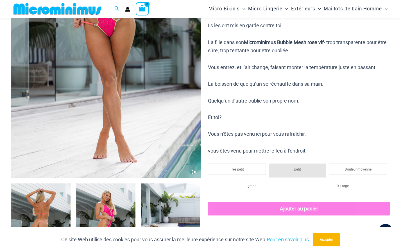
scroll to position [191, 0]
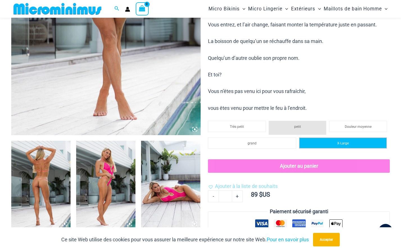
click at [346, 142] on span "X-Large" at bounding box center [343, 143] width 12 height 4
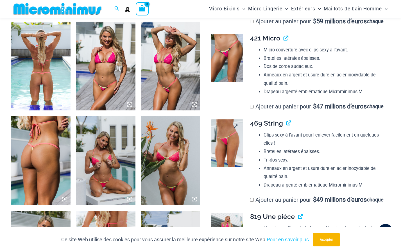
scroll to position [472, 0]
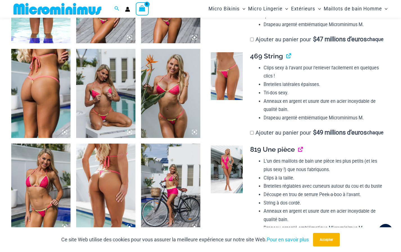
click at [298, 153] on link "View product" at bounding box center [298, 149] width 0 height 8
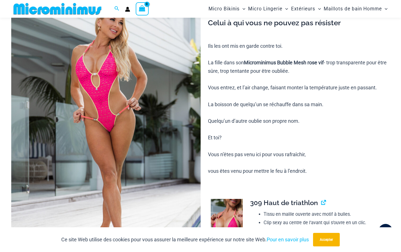
scroll to position [51, 0]
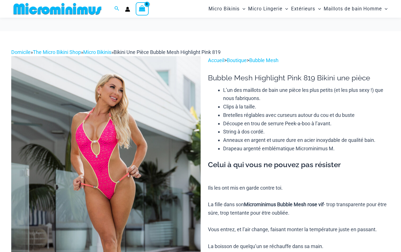
scroll to position [56, 0]
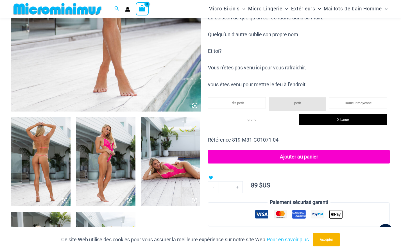
scroll to position [244, 0]
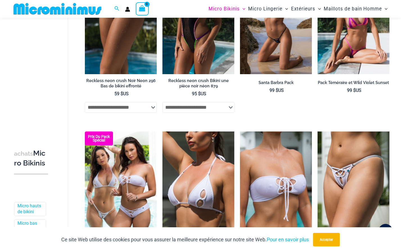
scroll to position [1090, 0]
